Goal: Navigation & Orientation: Understand site structure

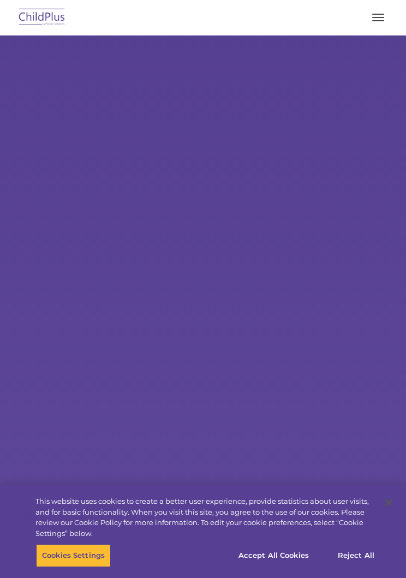
select select "MEDIUM"
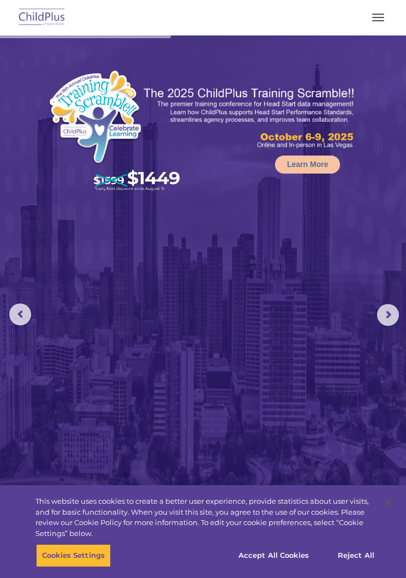
click at [384, 315] on rs-arrow at bounding box center [388, 315] width 22 height 22
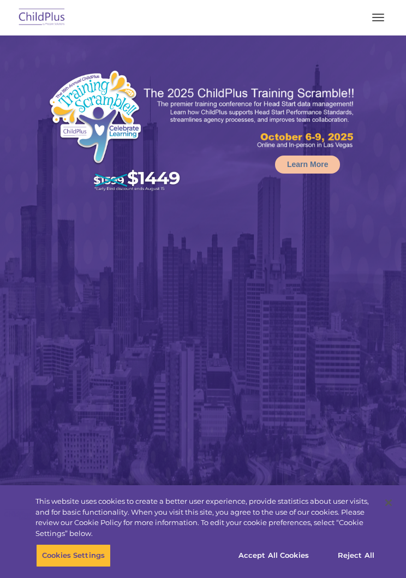
select select "MEDIUM"
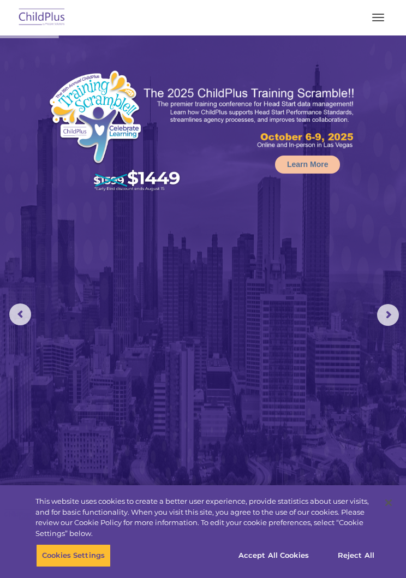
click at [372, 24] on button "button" at bounding box center [378, 17] width 23 height 17
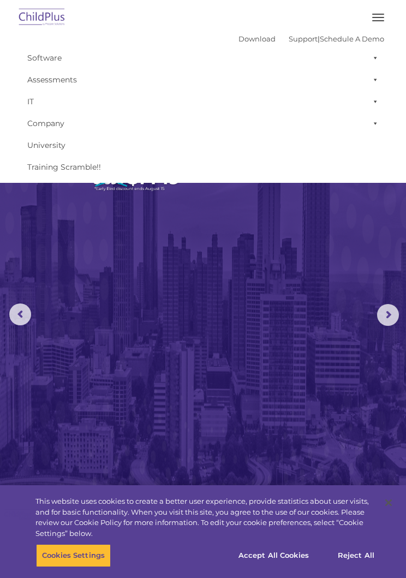
click at [334, 344] on img at bounding box center [203, 302] width 406 height 535
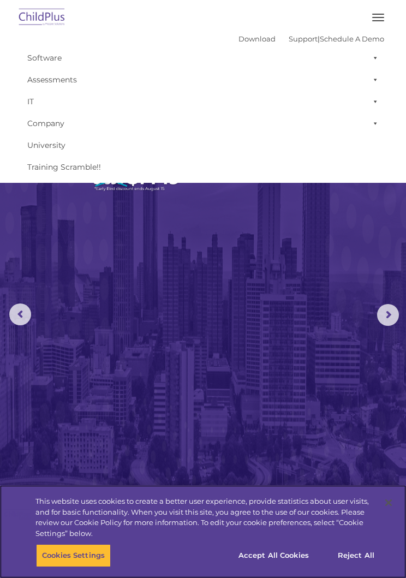
click at [356, 553] on button "Reject All" at bounding box center [356, 556] width 68 height 23
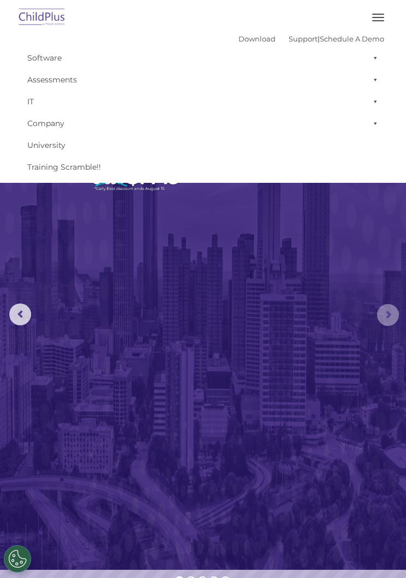
click at [392, 318] on rs-arrow at bounding box center [388, 315] width 22 height 22
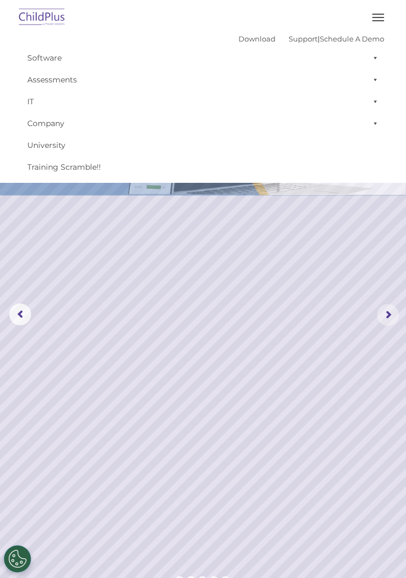
click at [384, 321] on rs-arrow at bounding box center [388, 315] width 22 height 22
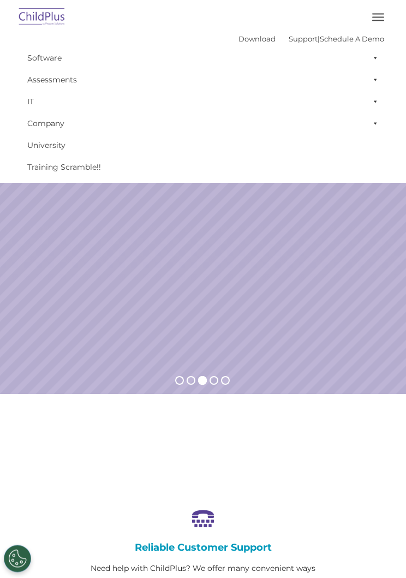
scroll to position [196, 0]
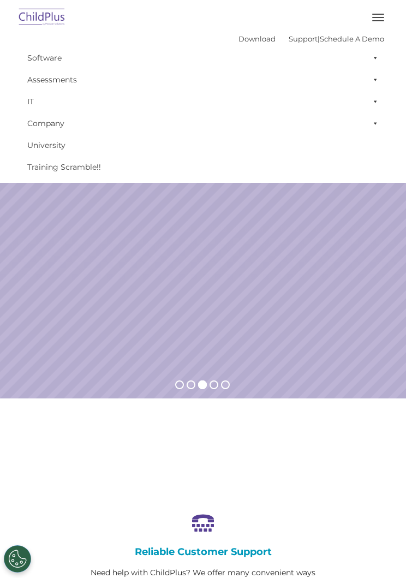
click at [380, 20] on span "button" at bounding box center [378, 20] width 12 height 1
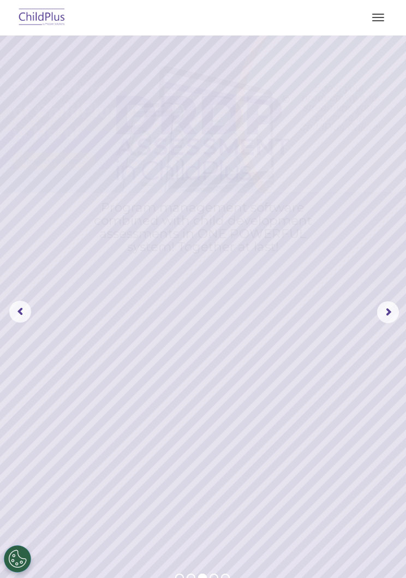
scroll to position [0, 0]
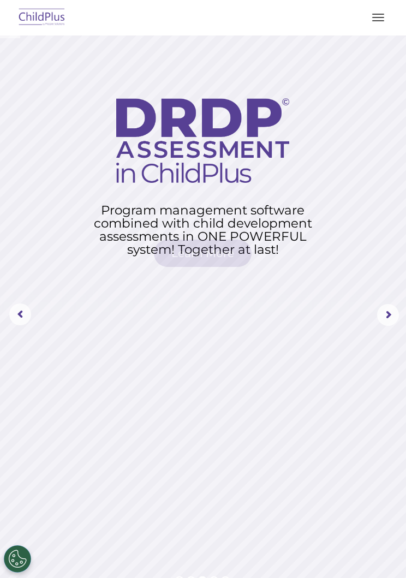
click at [399, 305] on rs-arrow at bounding box center [388, 315] width 22 height 22
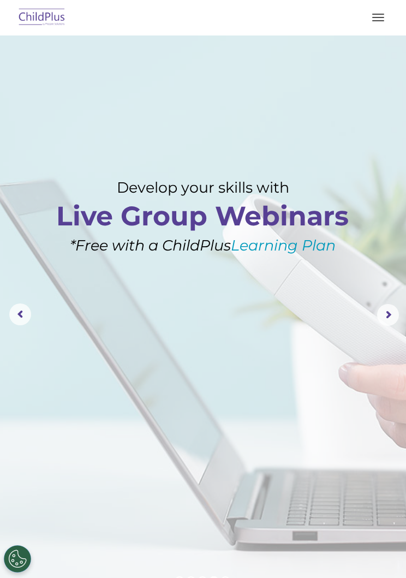
click at [384, 314] on rs-arrow at bounding box center [388, 315] width 22 height 22
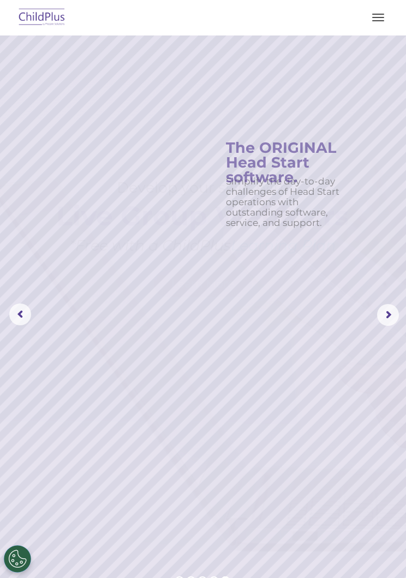
click at [45, 21] on img at bounding box center [41, 18] width 51 height 26
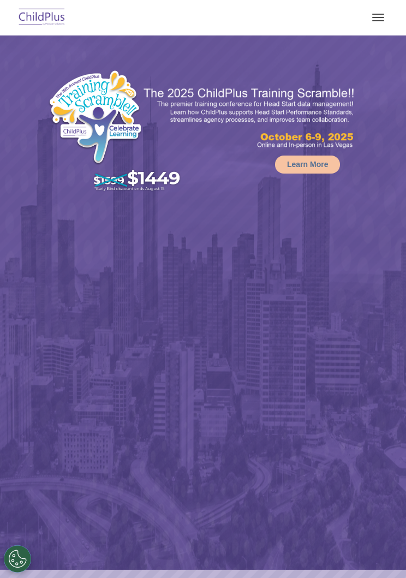
select select "MEDIUM"
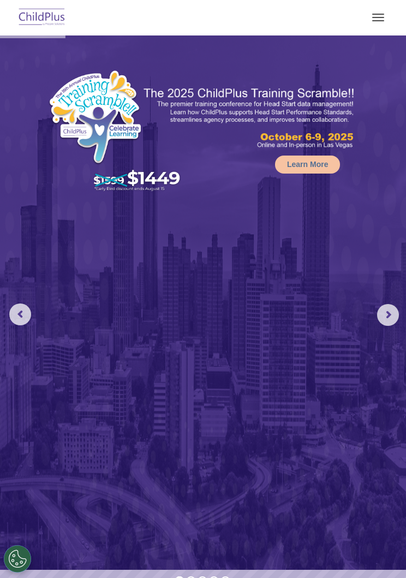
click at [382, 23] on button "button" at bounding box center [378, 17] width 23 height 17
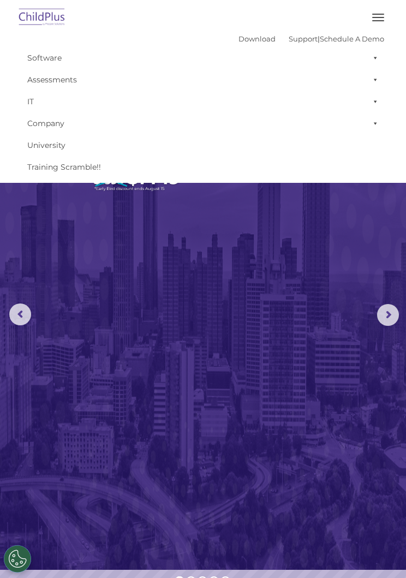
click at [378, 26] on button "button" at bounding box center [378, 17] width 23 height 17
